Goal: Information Seeking & Learning: Learn about a topic

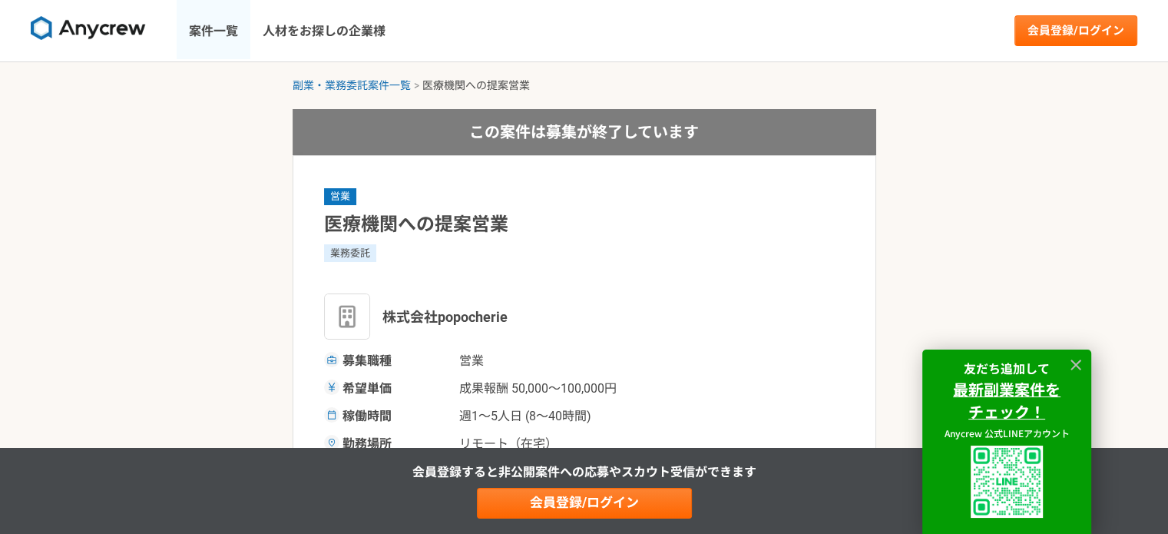
click at [208, 31] on link "案件一覧" at bounding box center [214, 30] width 74 height 61
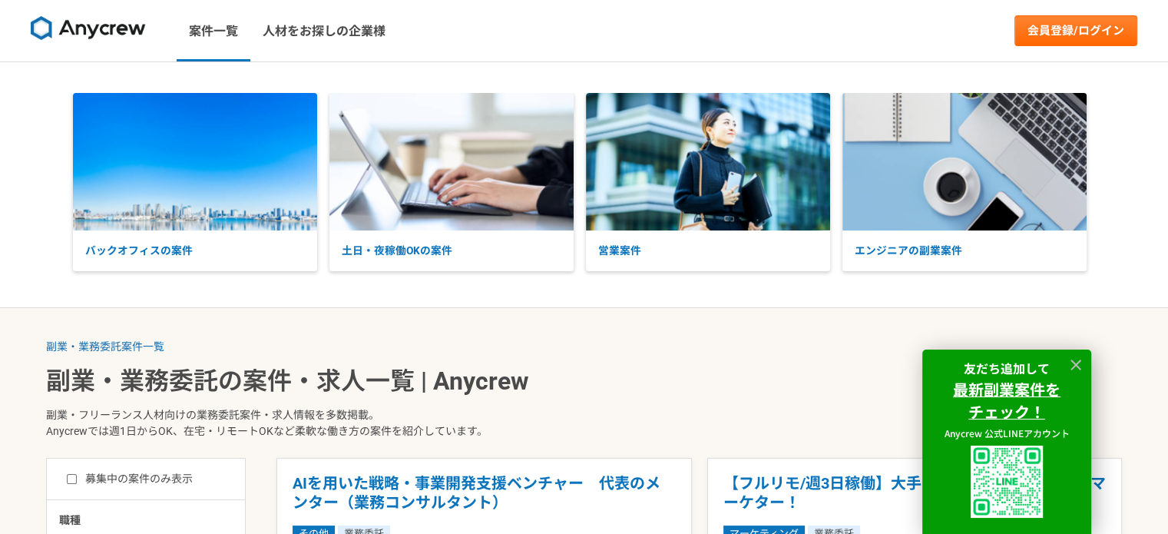
click at [774, 339] on ol "副業・業務委託案件一覧" at bounding box center [584, 347] width 1076 height 16
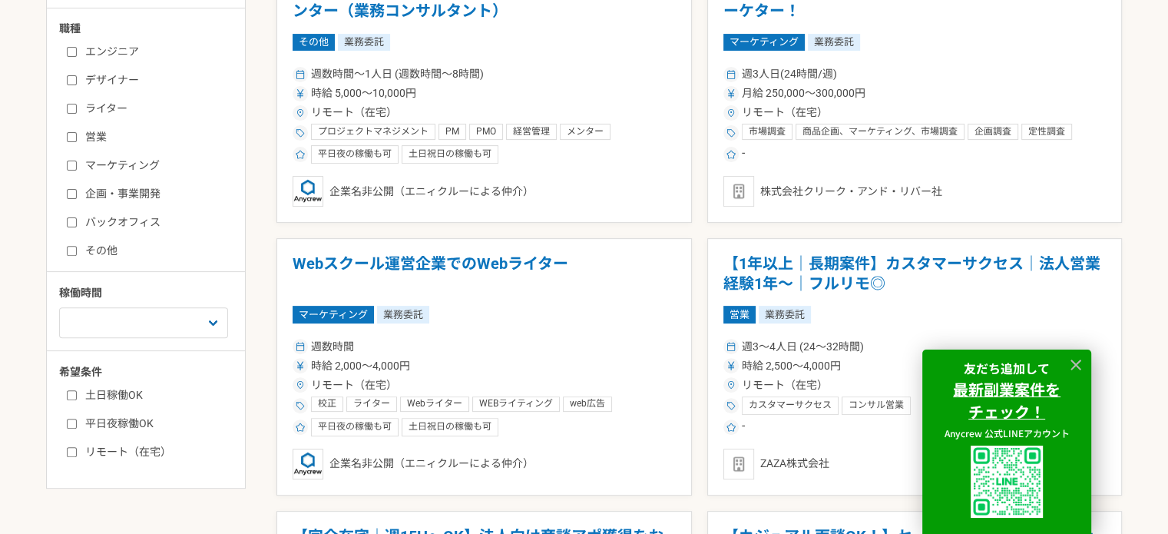
scroll to position [461, 0]
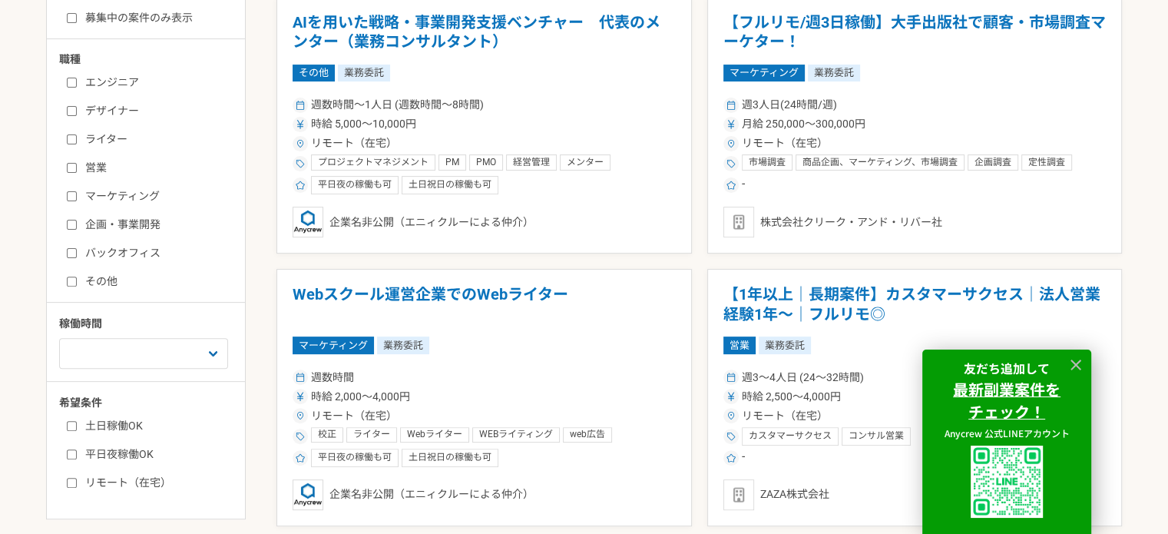
click at [67, 167] on input "営業" at bounding box center [72, 168] width 10 height 10
checkbox input "true"
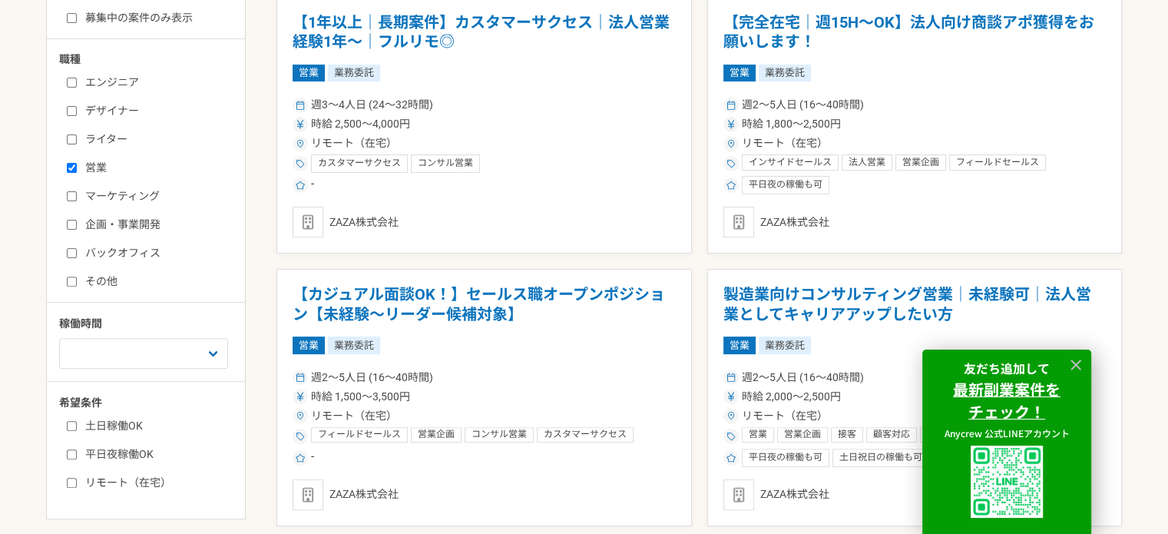
click at [68, 196] on input "マーケティング" at bounding box center [72, 196] width 10 height 10
checkbox input "true"
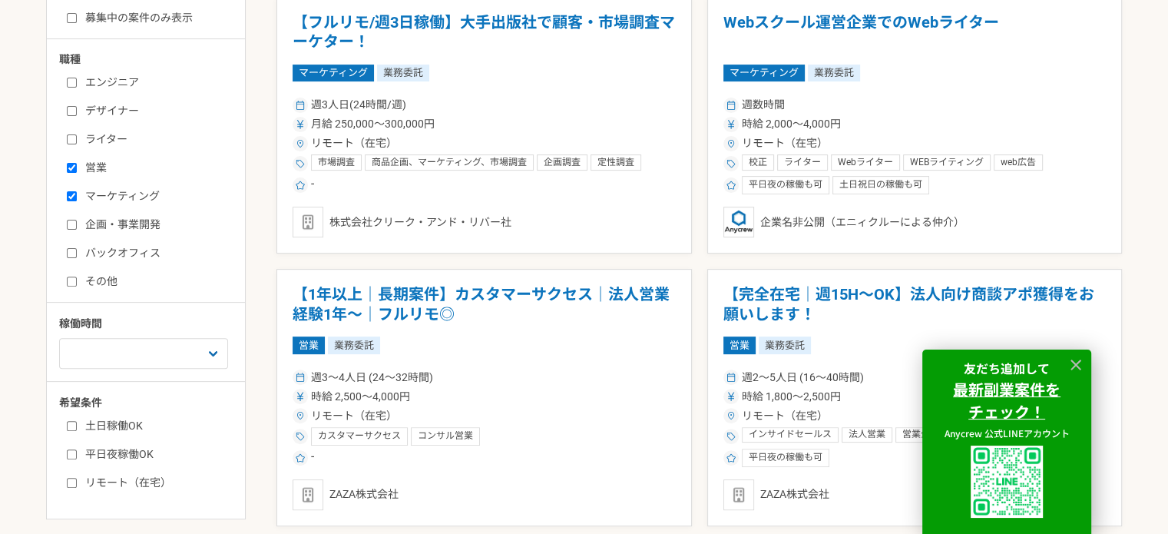
click at [68, 226] on input "企画・事業開発" at bounding box center [72, 225] width 10 height 10
checkbox input "true"
click at [185, 355] on select "週1人日（8時間）以下 週2人日（16時間）以下 週3人日（24時間）以下 週4人日（32時間）以下 週5人日（40時間）以下" at bounding box center [143, 353] width 169 height 31
select select "2"
click at [59, 338] on select "週1人日（8時間）以下 週2人日（16時間）以下 週3人日（24時間）以下 週4人日（32時間）以下 週5人日（40時間）以下" at bounding box center [143, 353] width 169 height 31
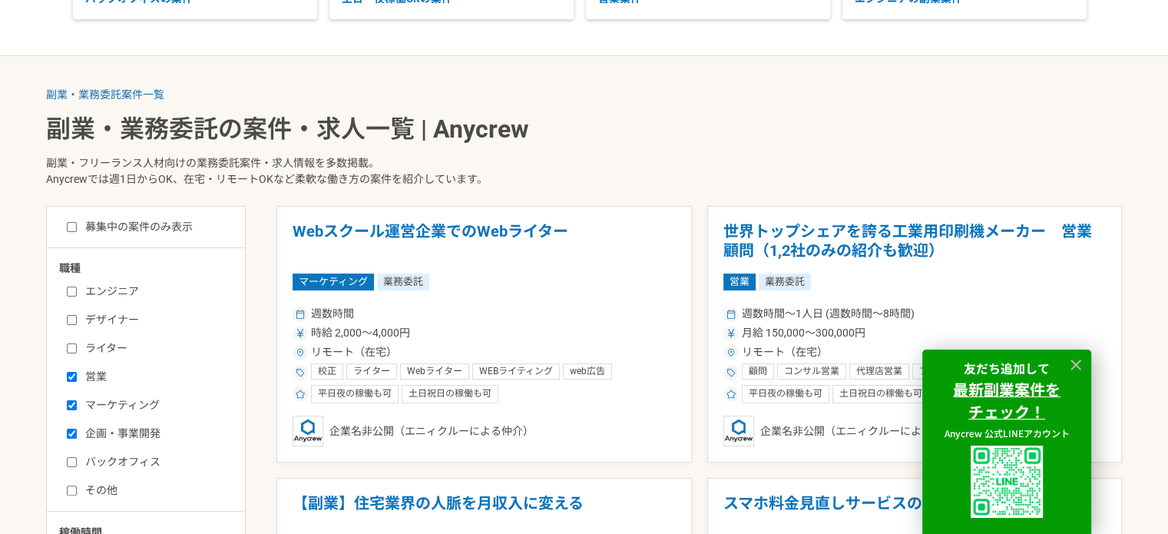
scroll to position [273, 0]
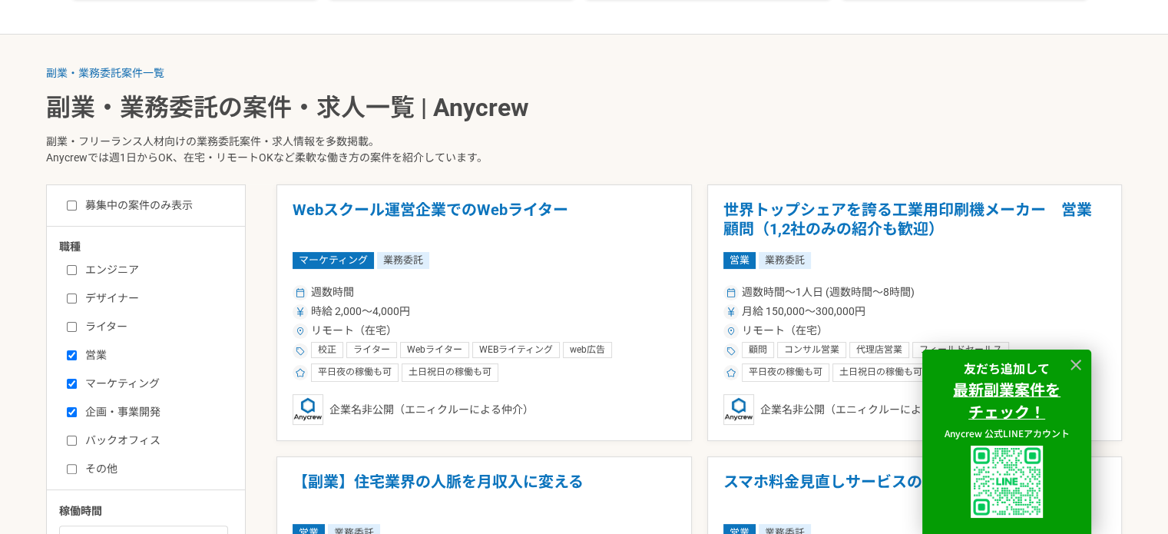
click at [73, 210] on label "募集中の案件のみ表示" at bounding box center [130, 205] width 126 height 16
click at [73, 210] on input "募集中の案件のみ表示" at bounding box center [72, 205] width 10 height 10
checkbox input "true"
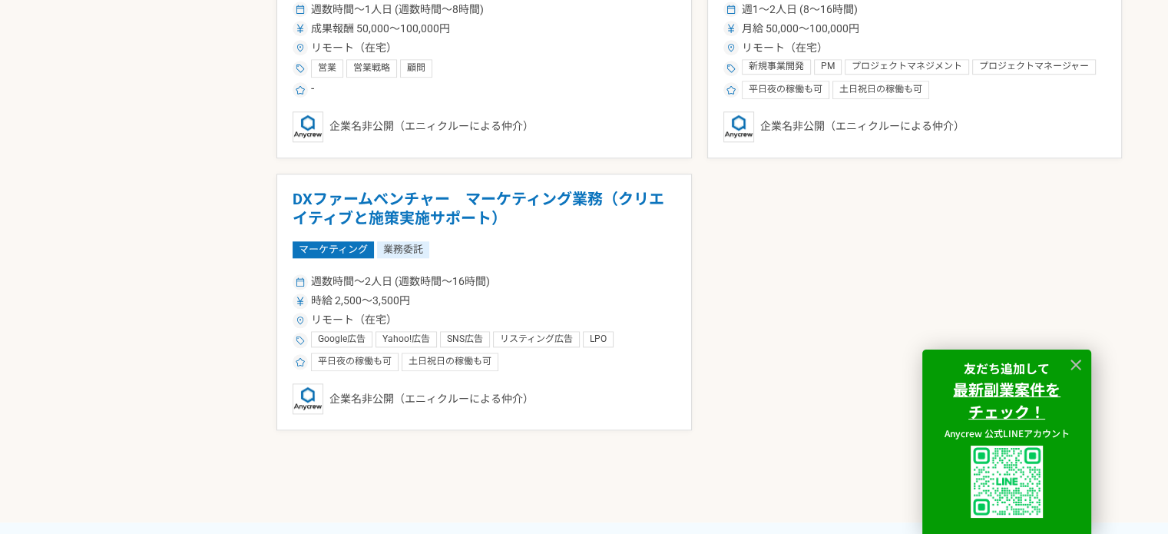
scroll to position [1638, 0]
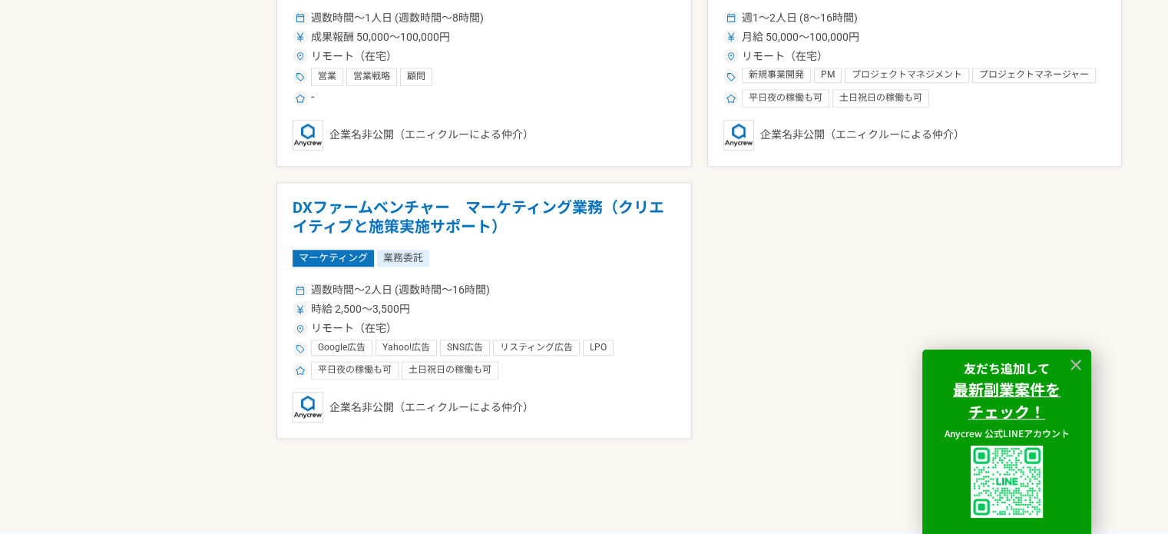
drag, startPoint x: 529, startPoint y: 206, endPoint x: 501, endPoint y: 203, distance: 28.6
click at [501, 203] on h1 "DXファームベンチャー　マーケティング業務（クリエイティブと施策実施サポート）" at bounding box center [484, 217] width 383 height 39
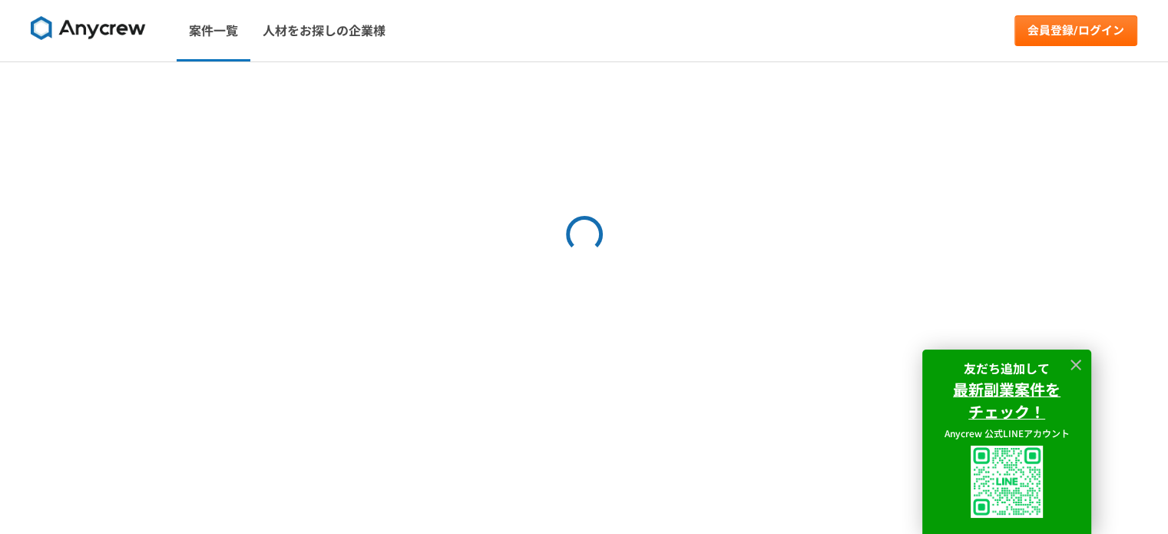
select select "2"
